Goal: Information Seeking & Learning: Learn about a topic

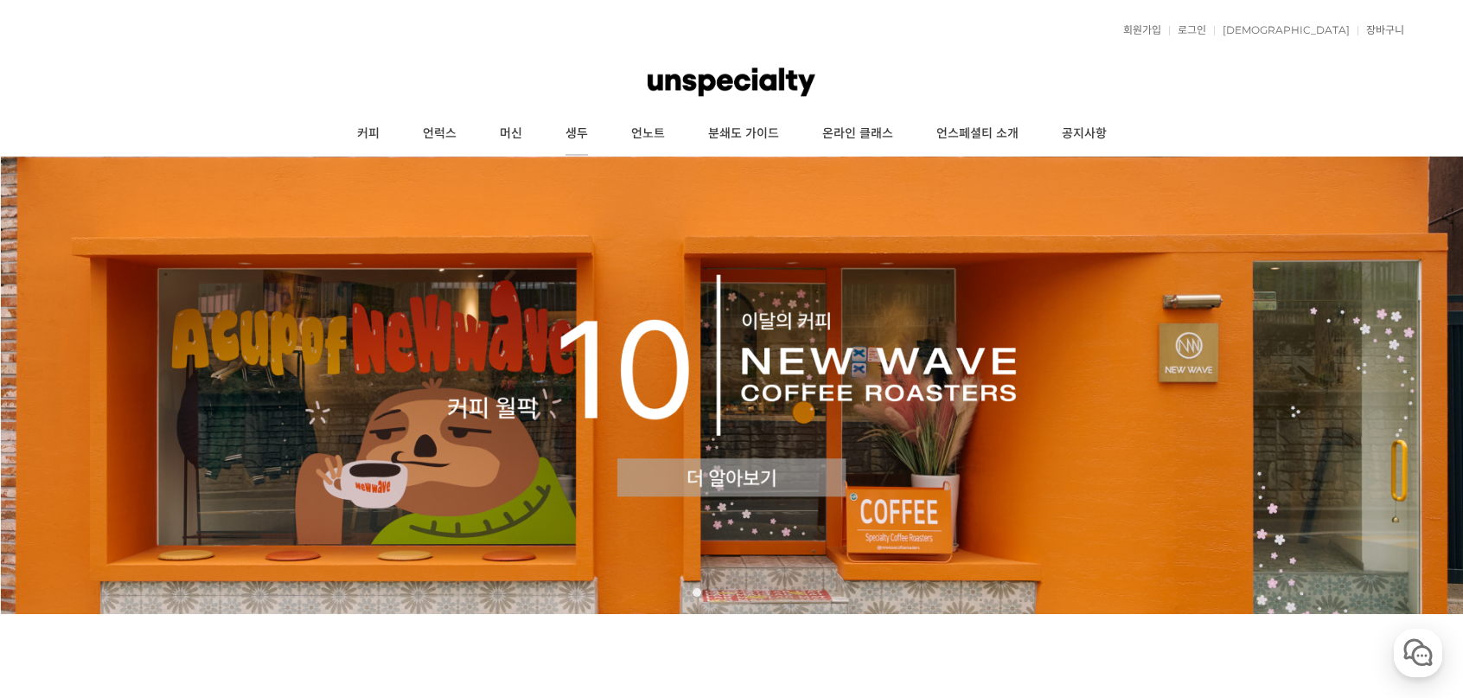
click at [560, 136] on link "생두" at bounding box center [577, 133] width 66 height 43
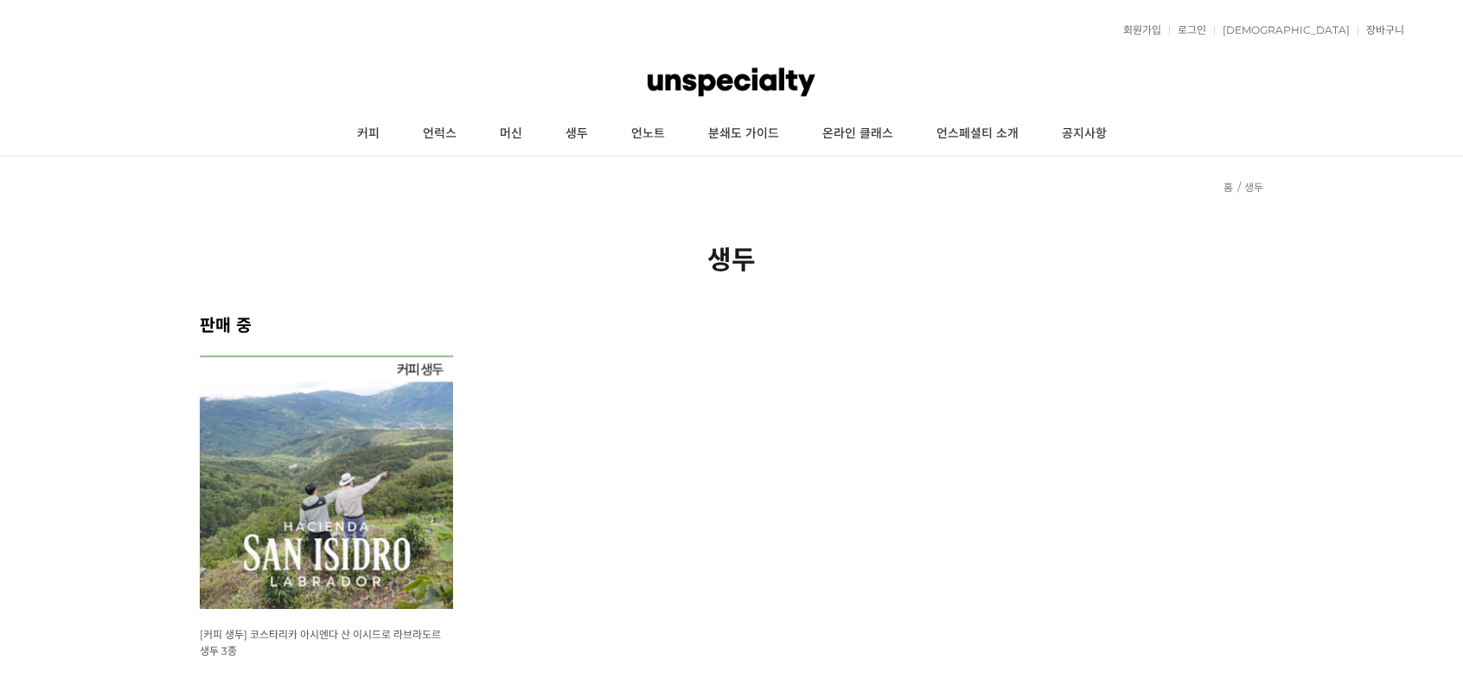
click at [506, 136] on link "머신" at bounding box center [511, 133] width 66 height 43
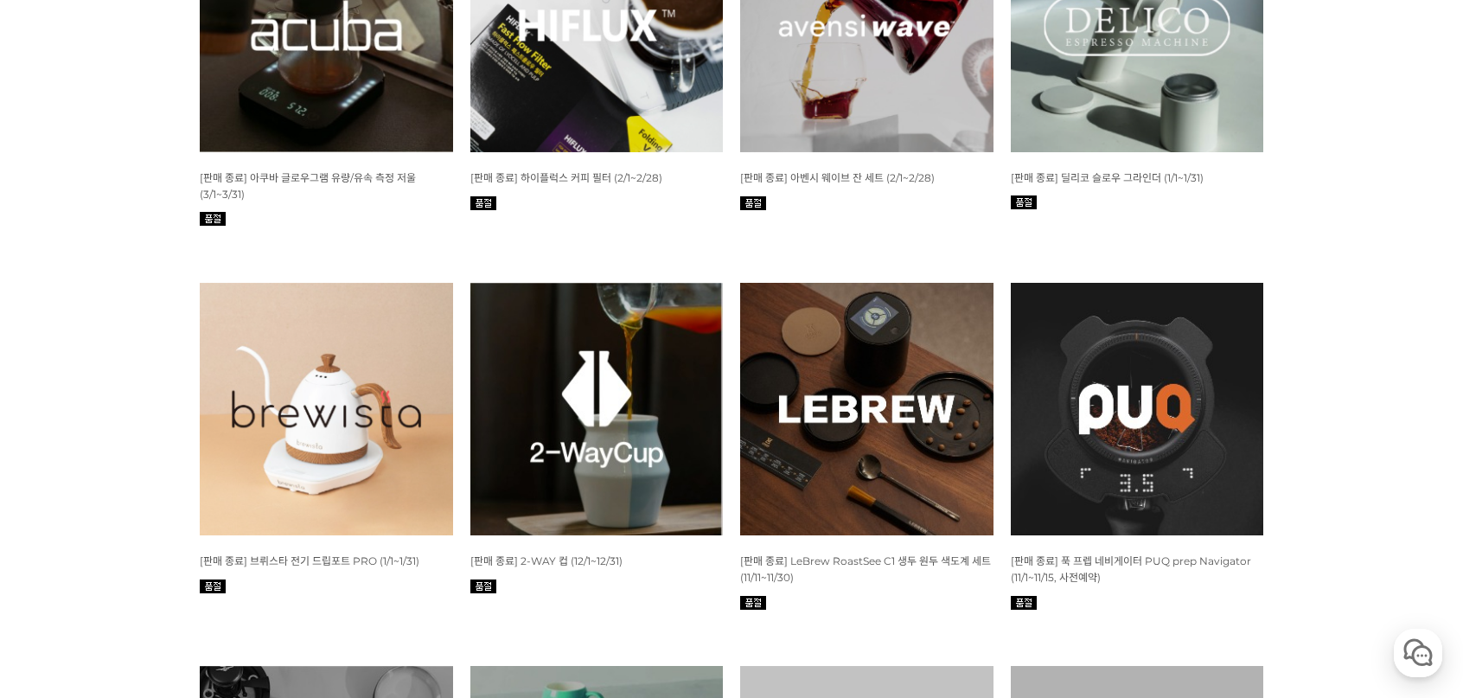
scroll to position [4237, 0]
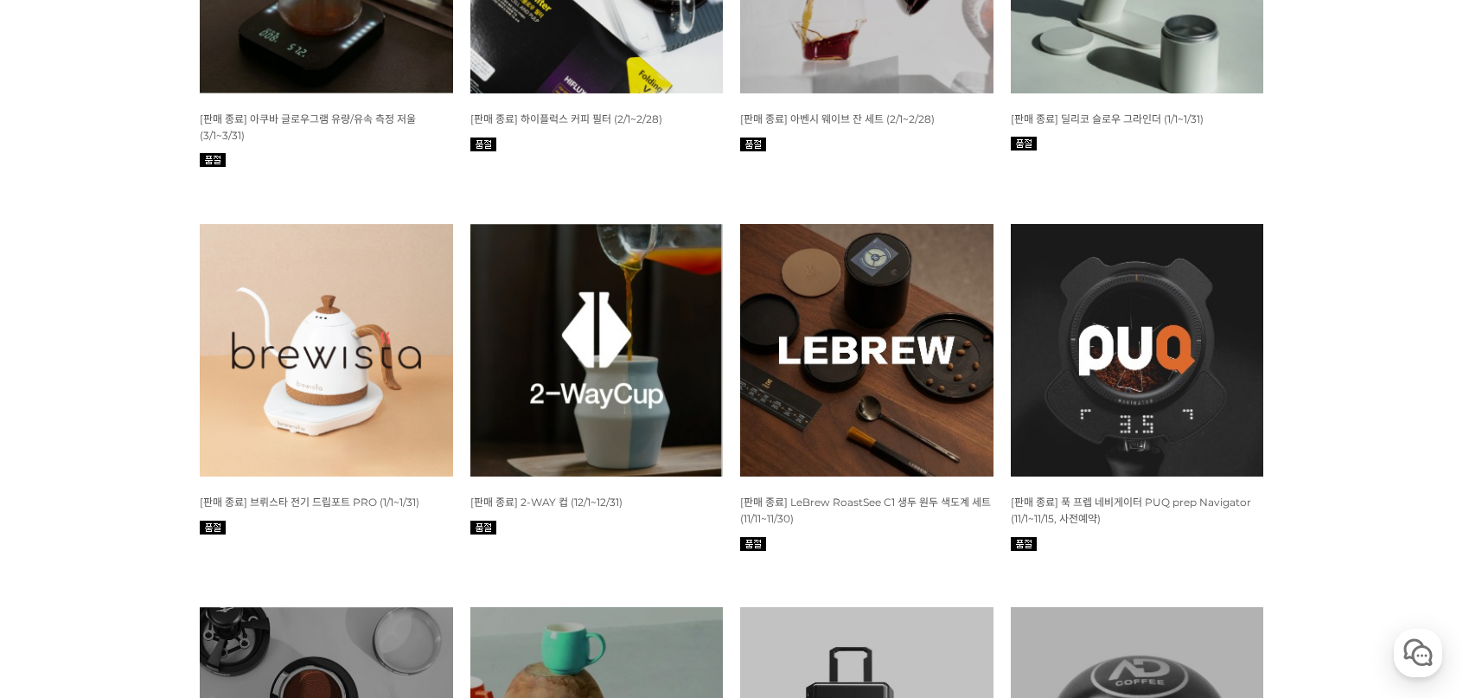
click at [636, 408] on img at bounding box center [596, 350] width 253 height 253
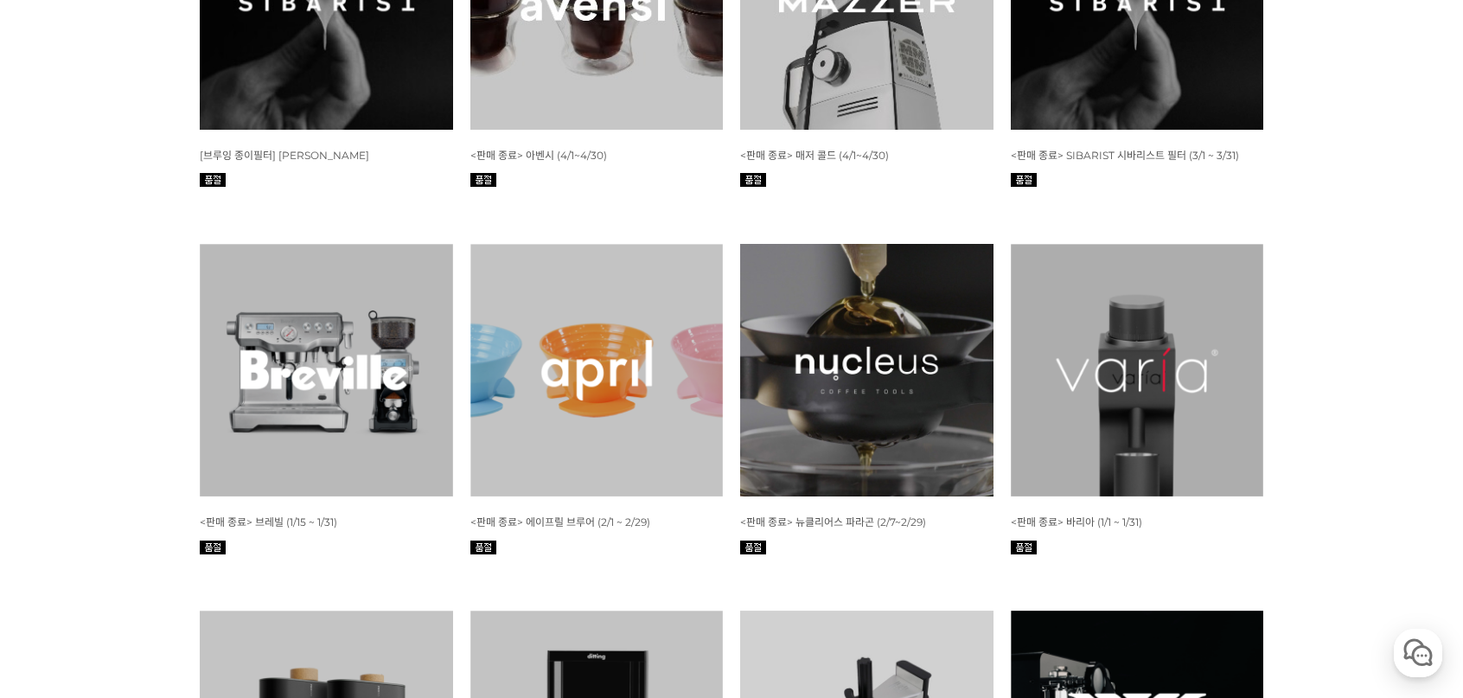
scroll to position [6225, 0]
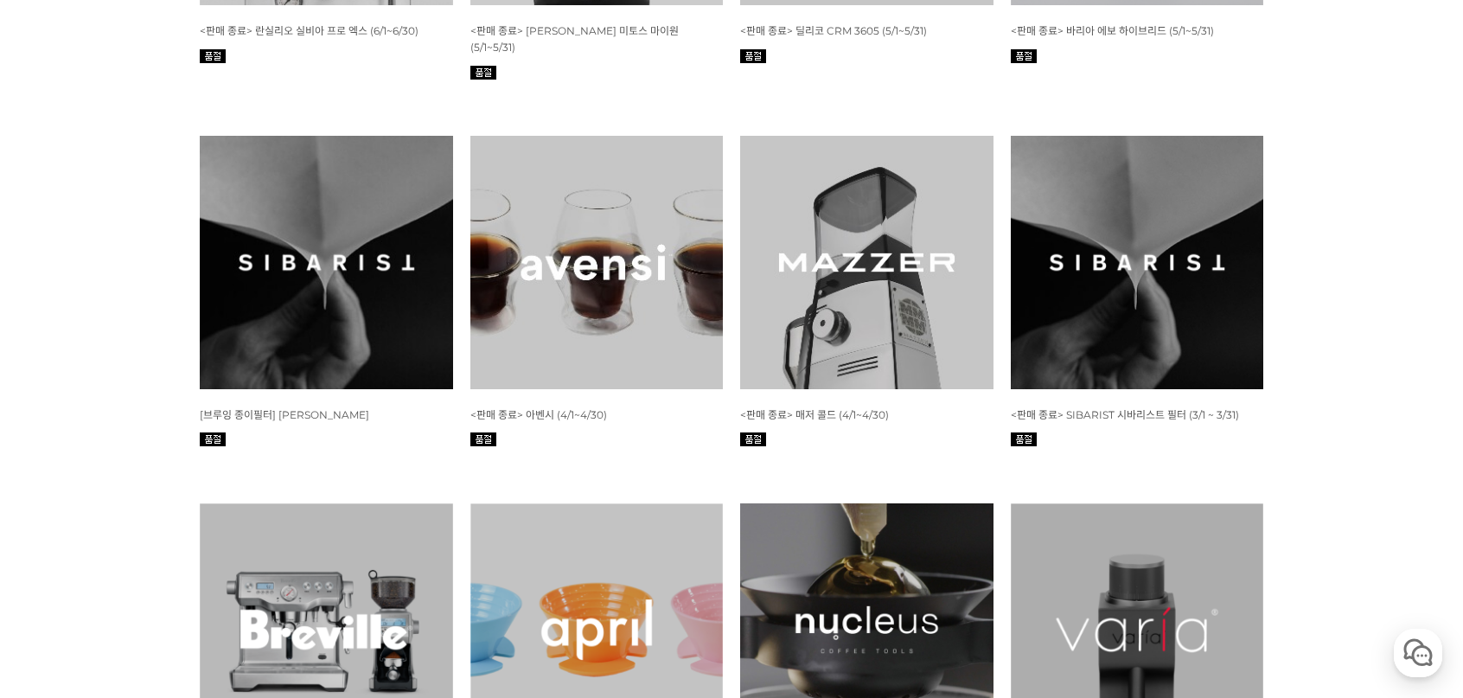
click at [1109, 340] on img at bounding box center [1137, 262] width 253 height 253
click at [363, 331] on img at bounding box center [326, 262] width 253 height 253
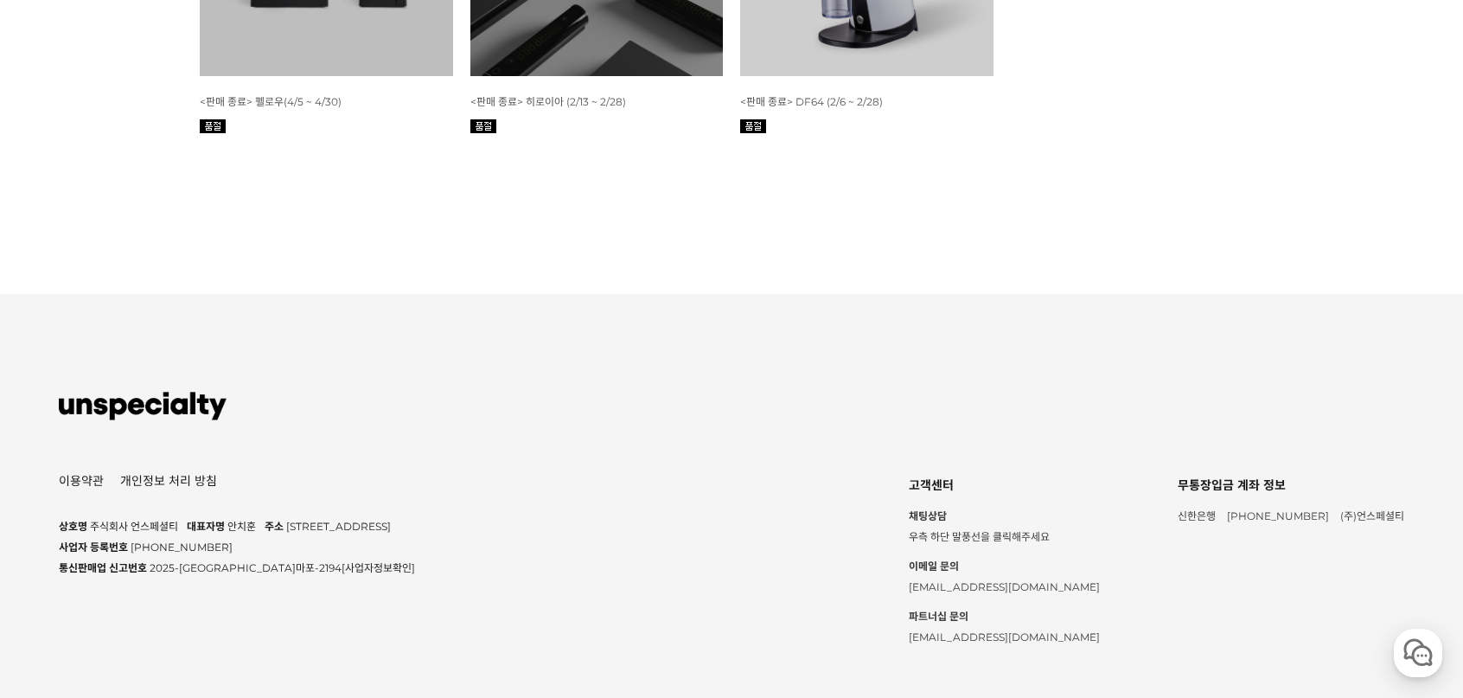
scroll to position [8041, 0]
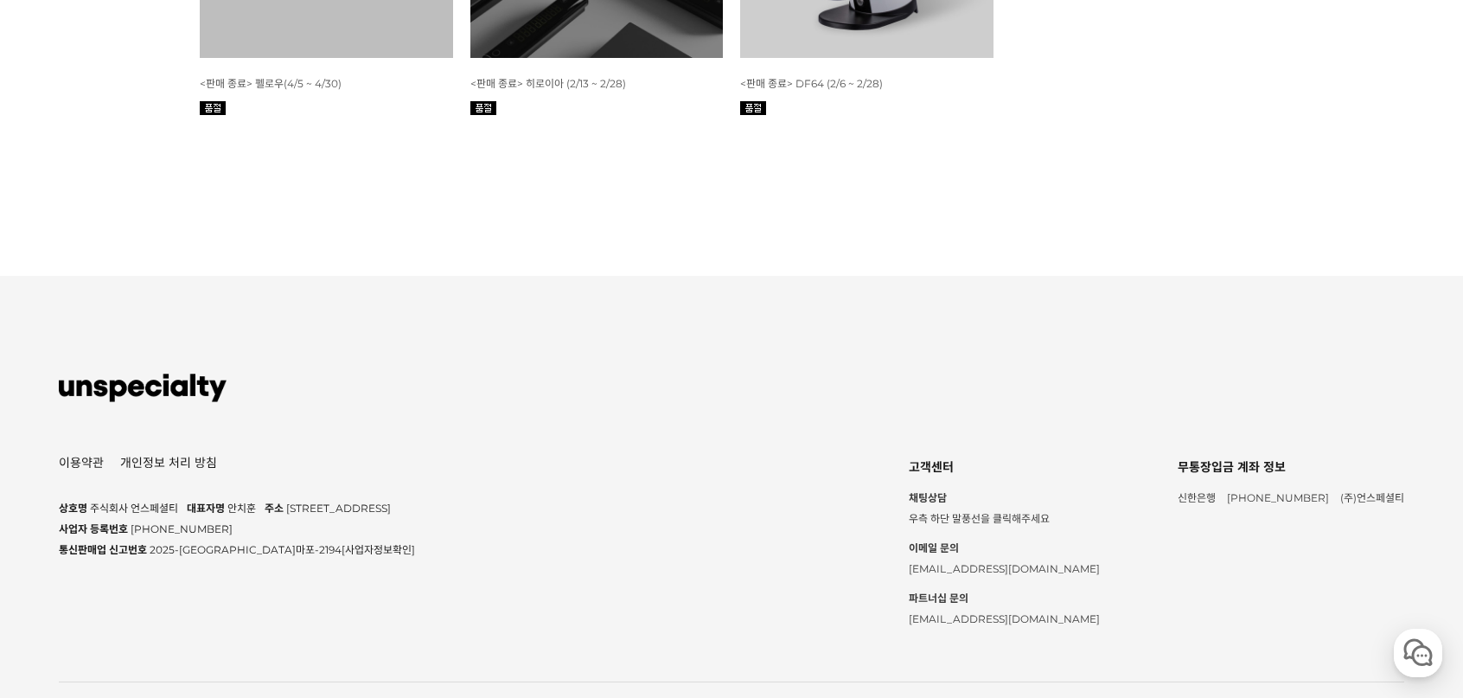
click at [540, 426] on div "바로가기 이용약관 개인정보 처리 방침 쇼핑몰 기본정보 상호명 주식회사 언스페셜티 대표자명 안치훈 주소 서울 마포구 동교로23길 14 국제빌딩 …" at bounding box center [732, 540] width 1346 height 528
click at [674, 504] on div "쇼핑몰 기본정보 상호명 주식회사 언스페셜티 대표자명 안치훈 주소 서울 마포구 동교로23길 14 국제빌딩 2층 사업자 등록번호 578-88-02…" at bounding box center [732, 546] width 1346 height 183
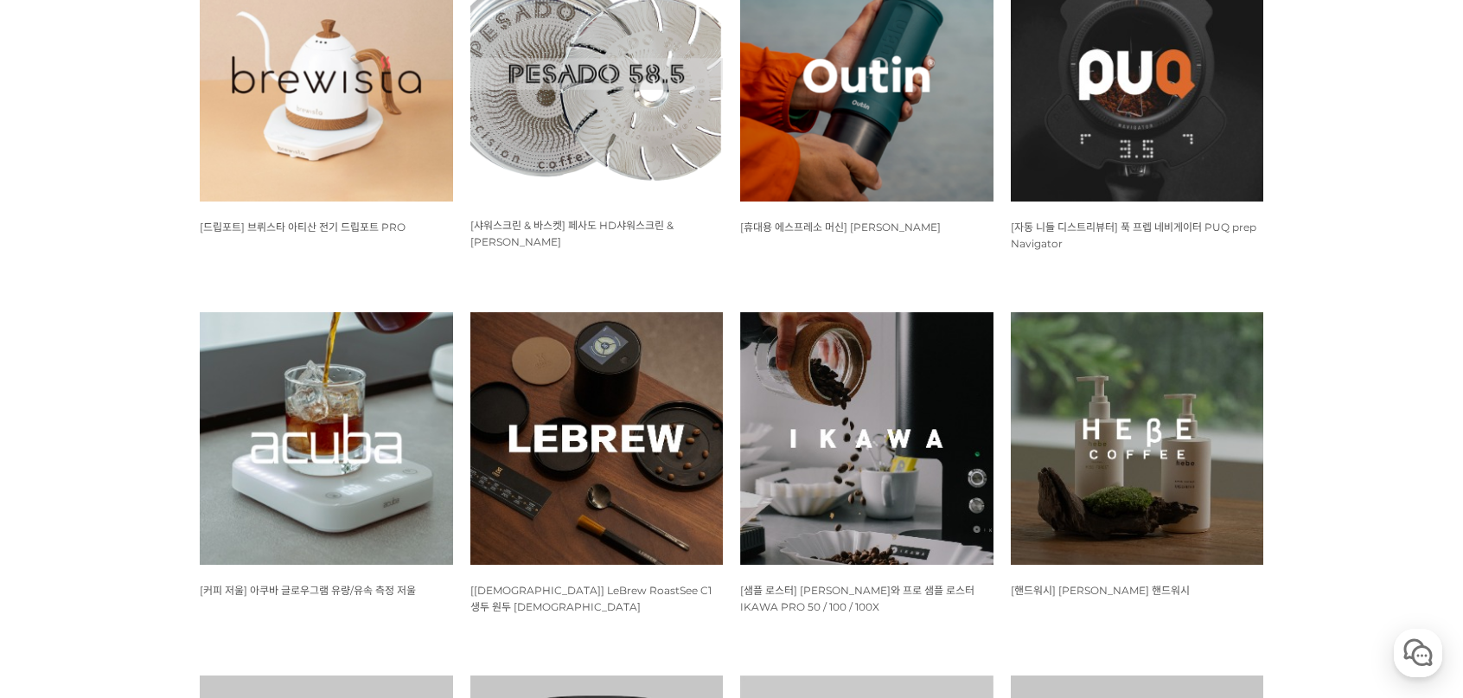
scroll to position [0, 0]
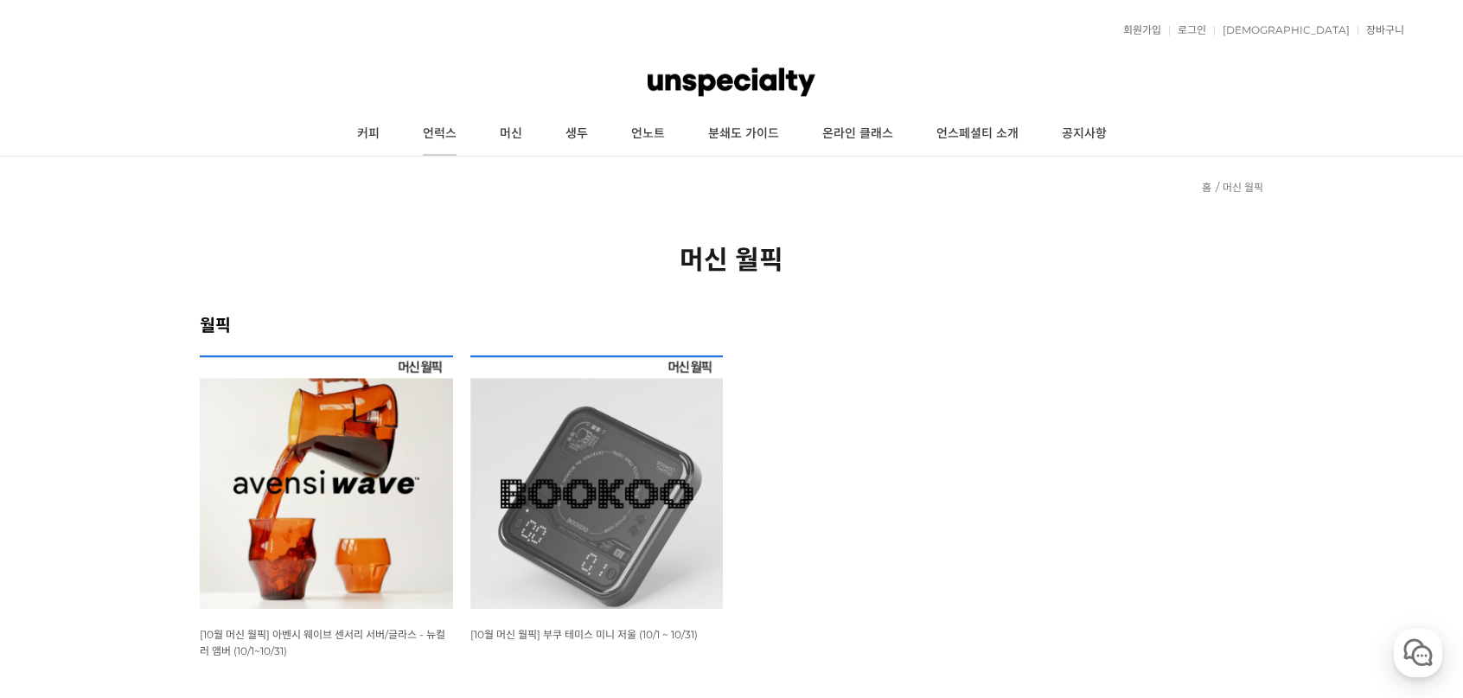
click at [468, 128] on link "언럭스" at bounding box center [439, 133] width 77 height 43
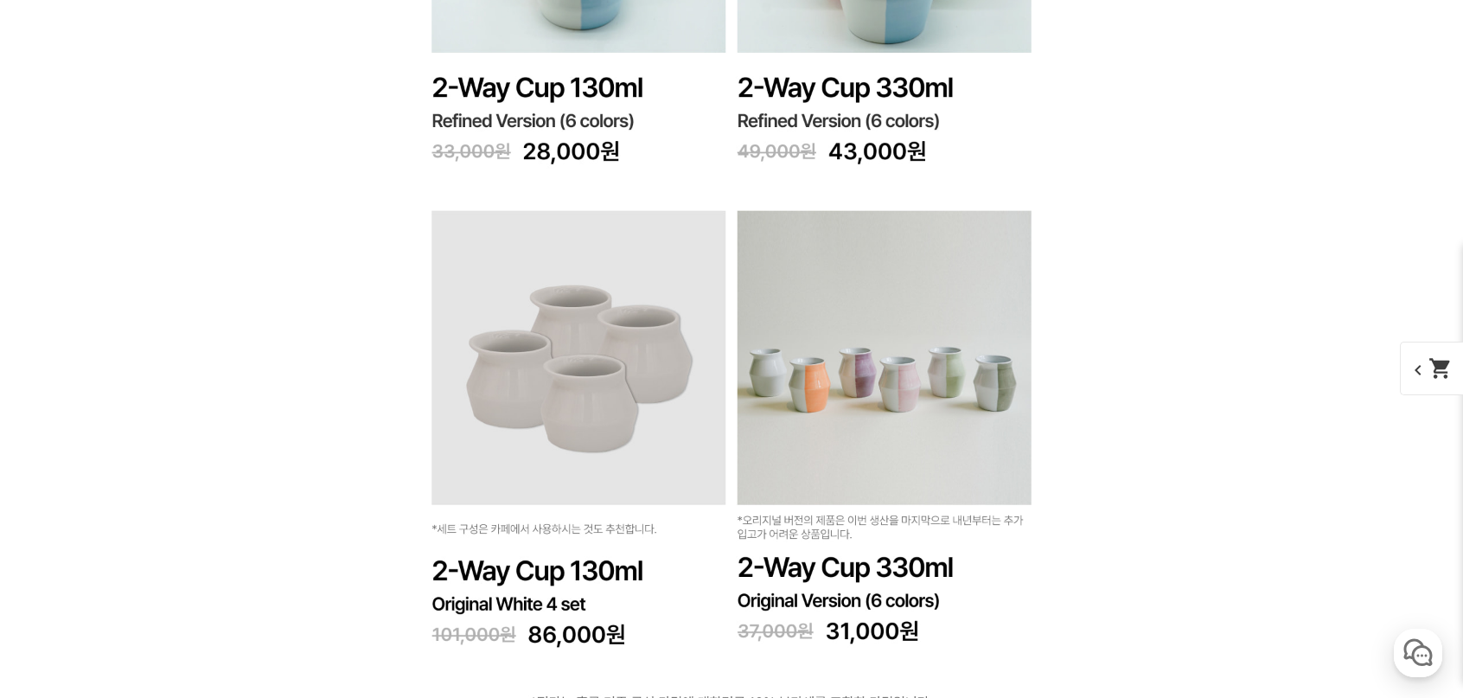
scroll to position [4274, 0]
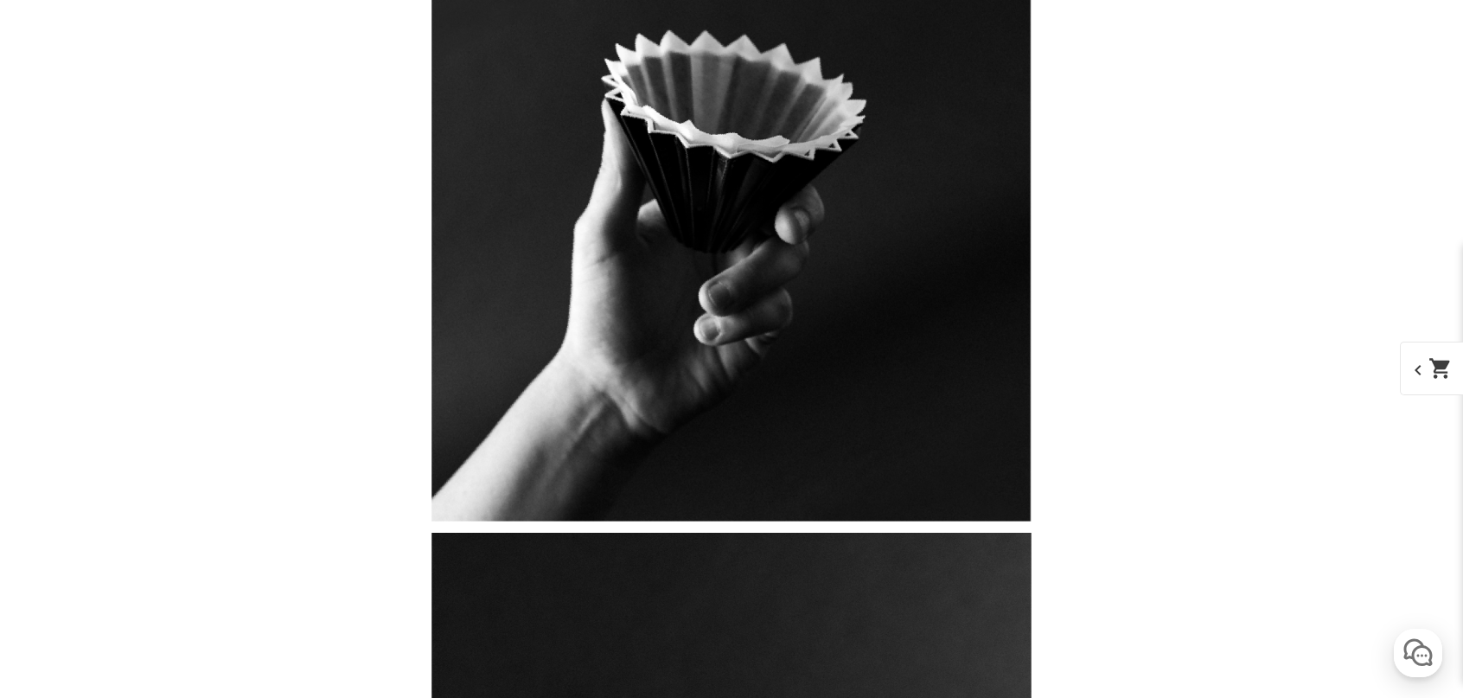
scroll to position [17639, 0]
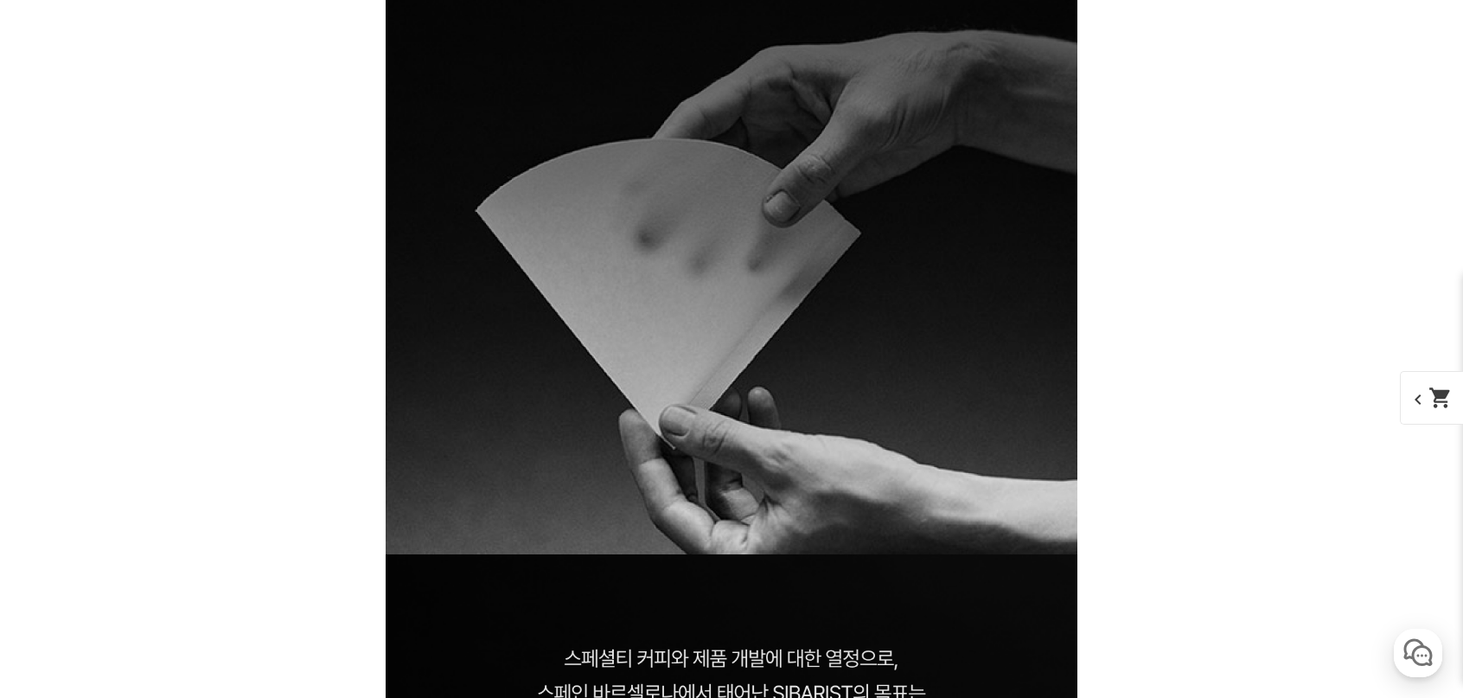
scroll to position [2594, 0]
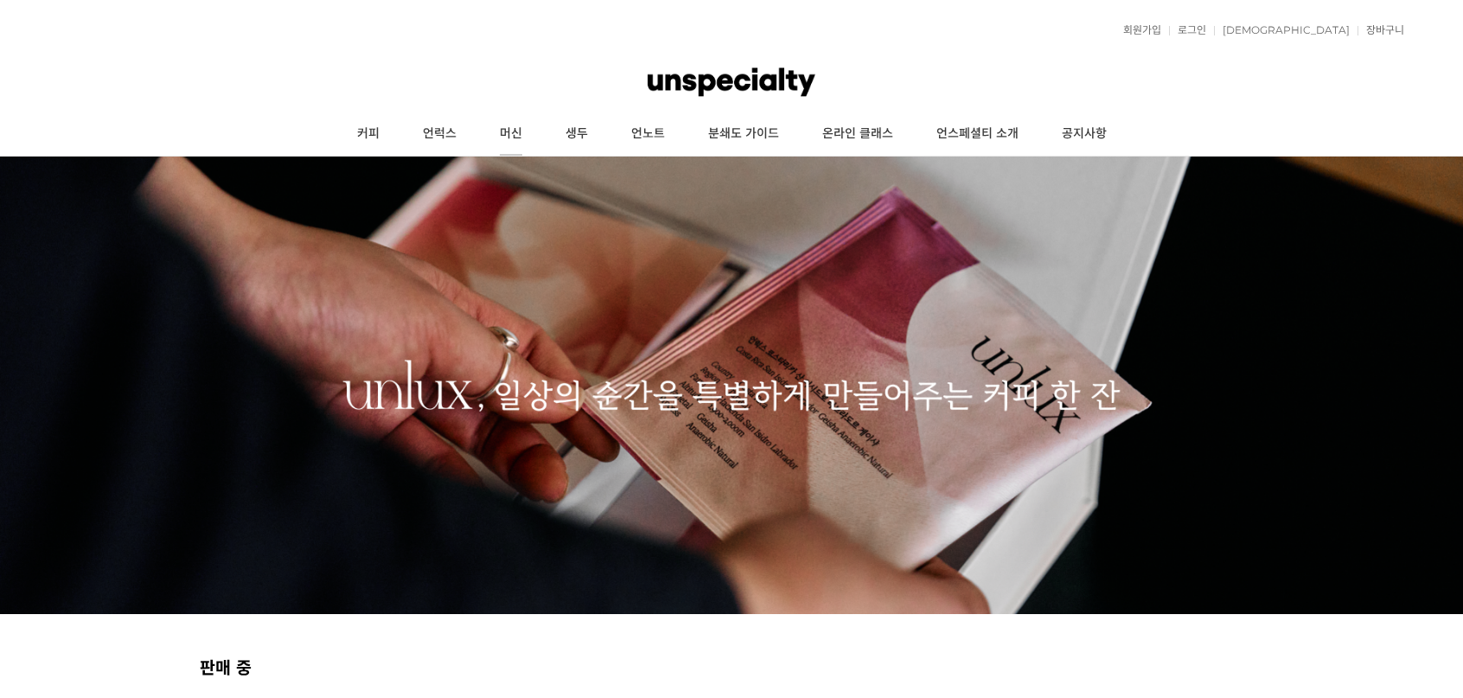
drag, startPoint x: 0, startPoint y: 0, endPoint x: 501, endPoint y: 131, distance: 517.4
click at [501, 131] on link "머신" at bounding box center [511, 133] width 66 height 43
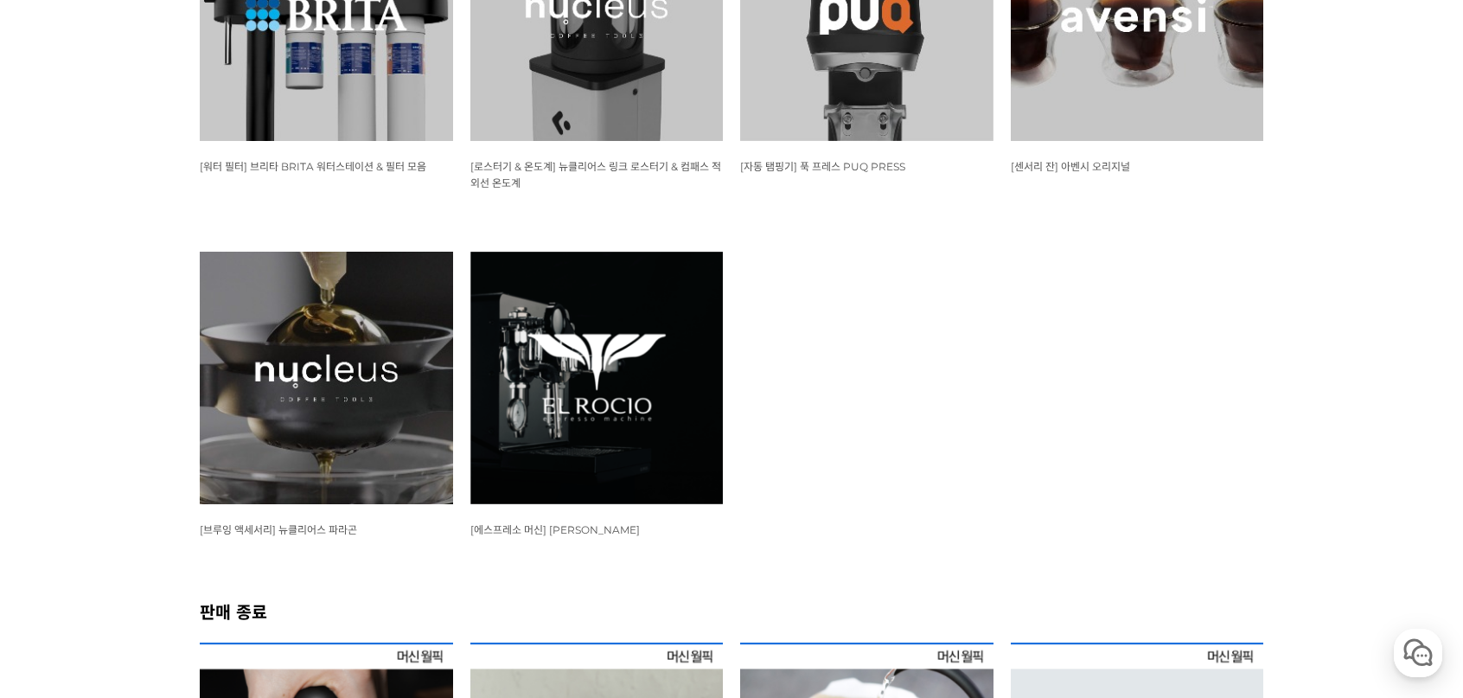
scroll to position [1989, 0]
